Goal: Task Accomplishment & Management: Manage account settings

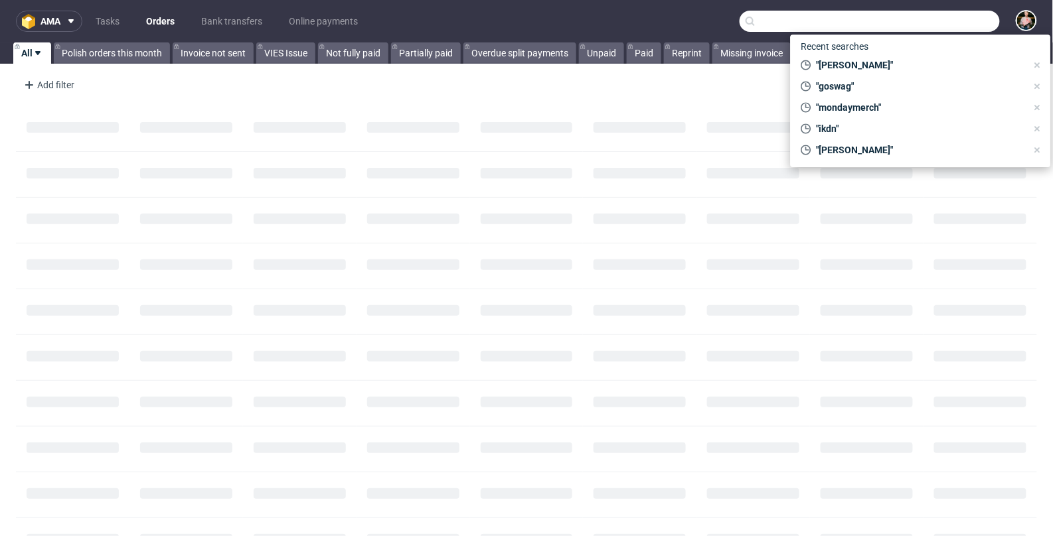
click at [927, 16] on input "text" at bounding box center [869, 21] width 260 height 21
paste input "R000002474"
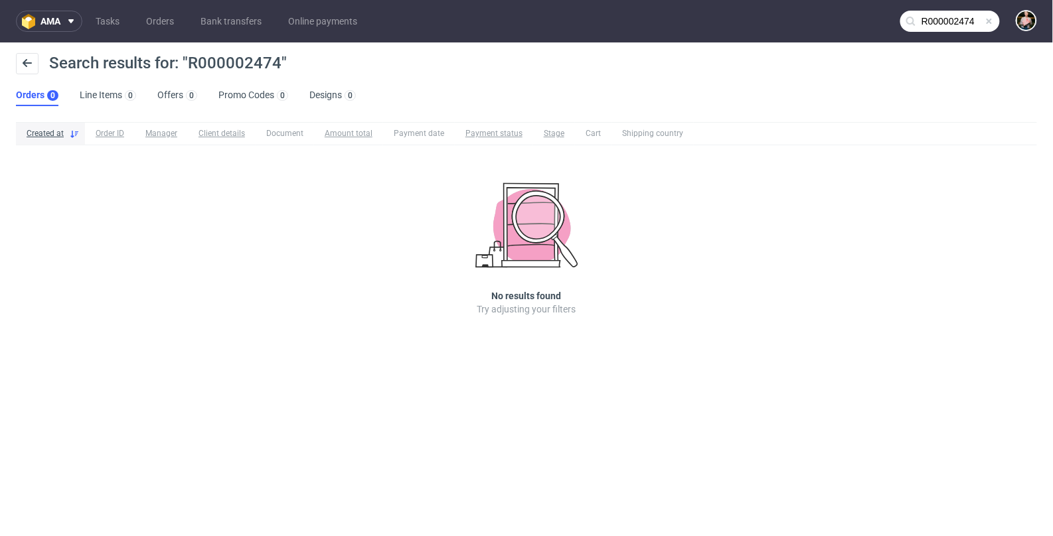
click at [964, 20] on input "R000002474" at bounding box center [950, 21] width 100 height 21
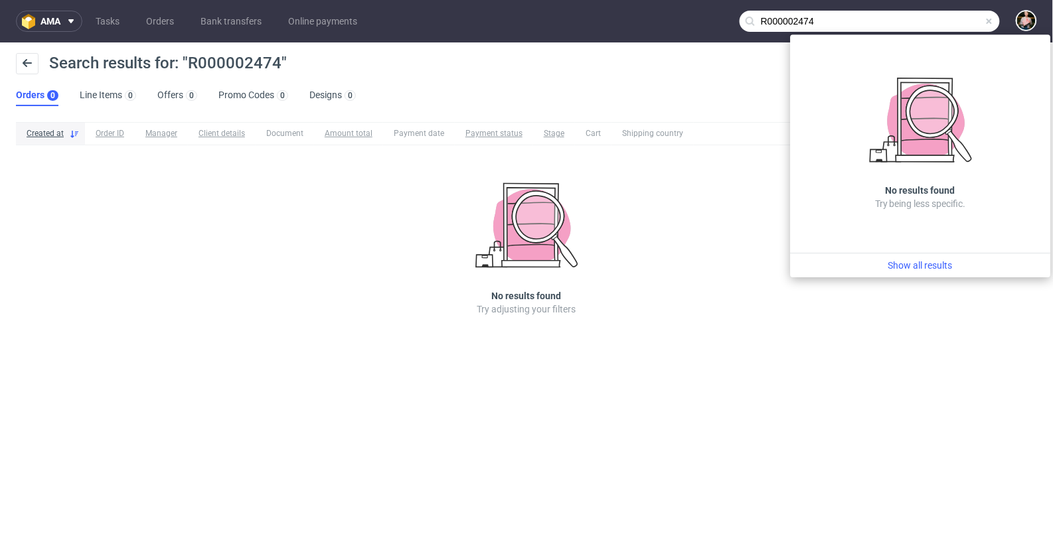
drag, startPoint x: 766, startPoint y: 23, endPoint x: 742, endPoint y: 21, distance: 23.9
click at [742, 21] on input "R000002474" at bounding box center [869, 21] width 260 height 21
type input "000002474"
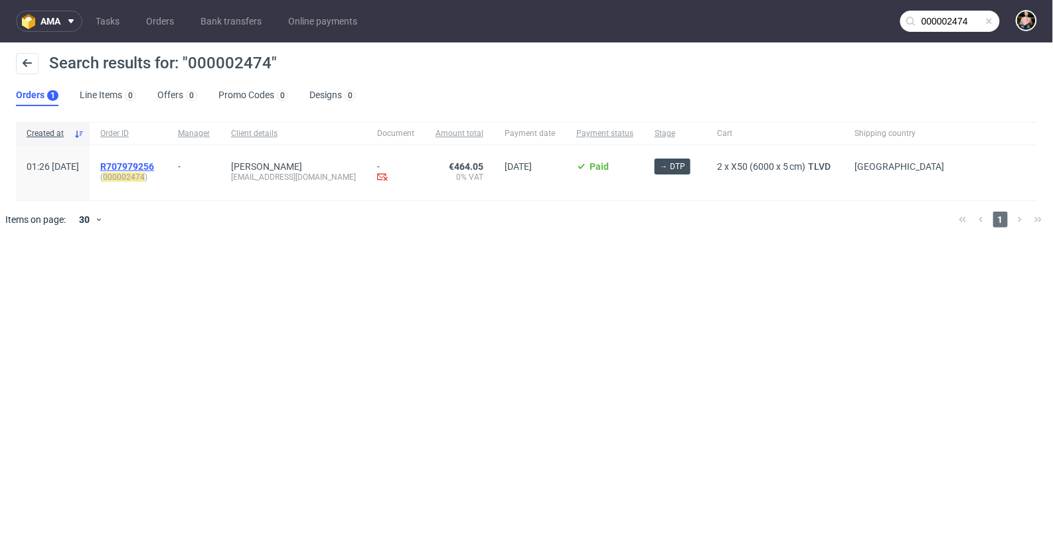
click at [154, 165] on span "R707979256" at bounding box center [127, 166] width 54 height 11
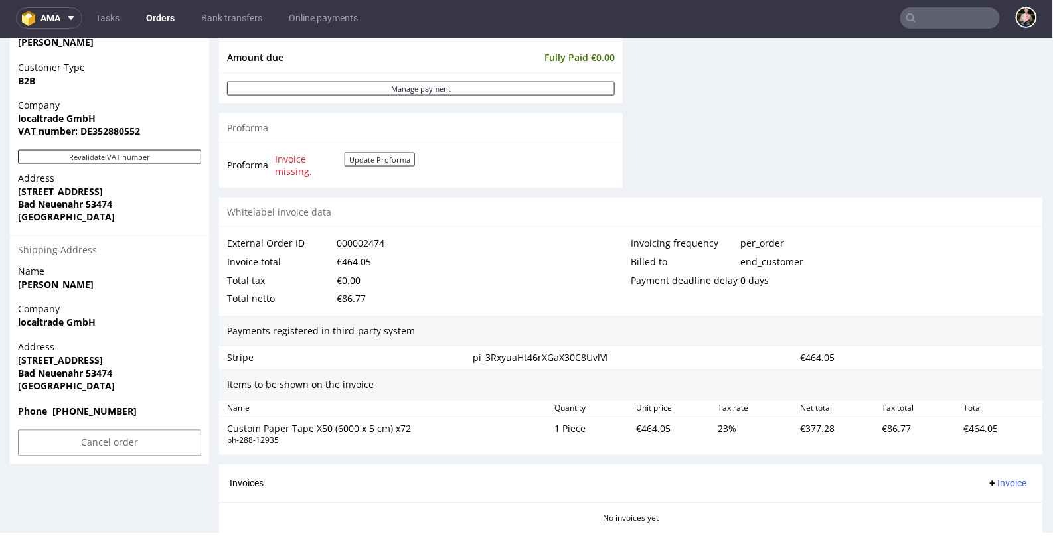
scroll to position [716, 0]
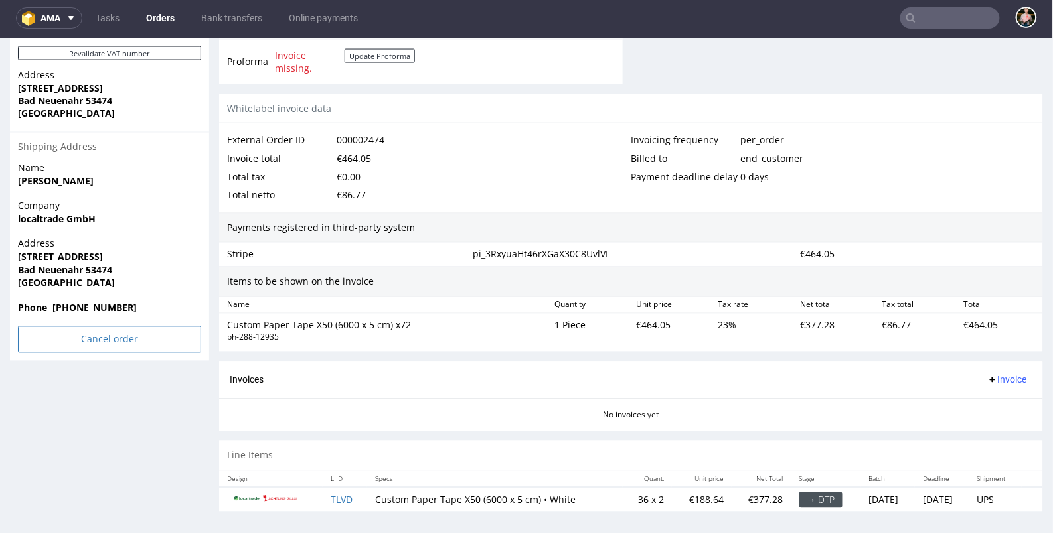
click at [104, 341] on input "Cancel order" at bounding box center [109, 339] width 183 height 27
click at [90, 300] on link "Yes" at bounding box center [89, 303] width 38 height 20
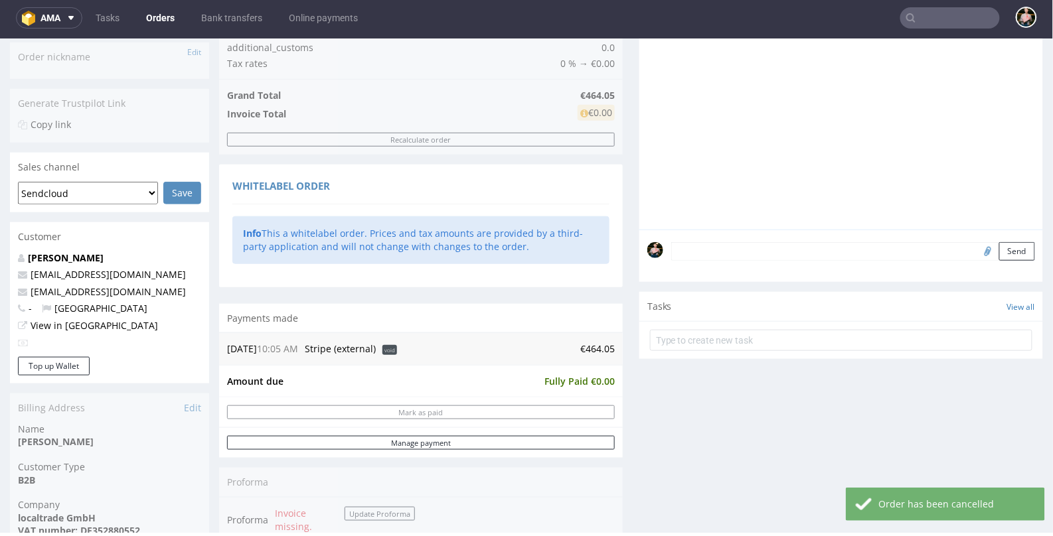
scroll to position [251, 0]
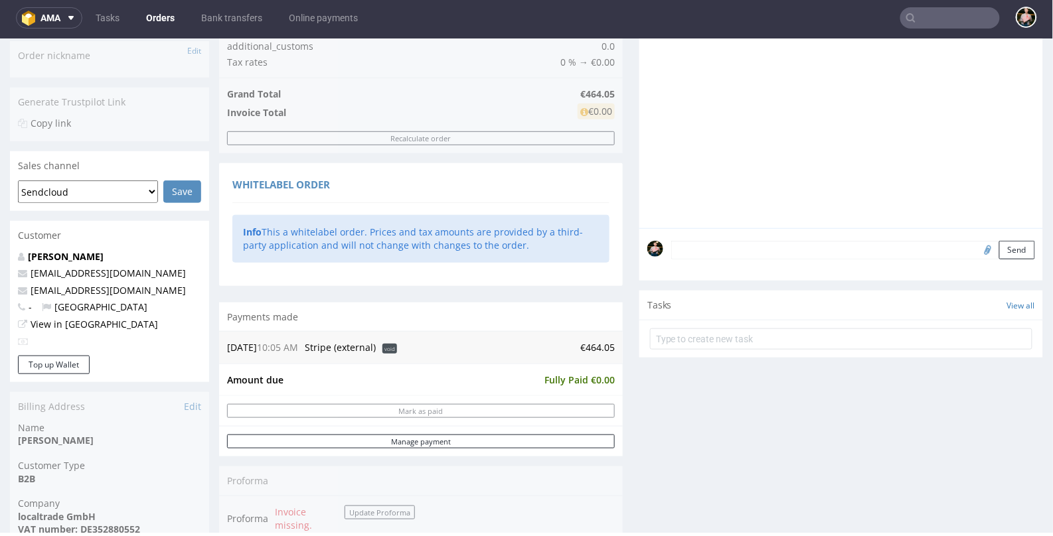
click at [925, 18] on input "text" at bounding box center [950, 17] width 100 height 21
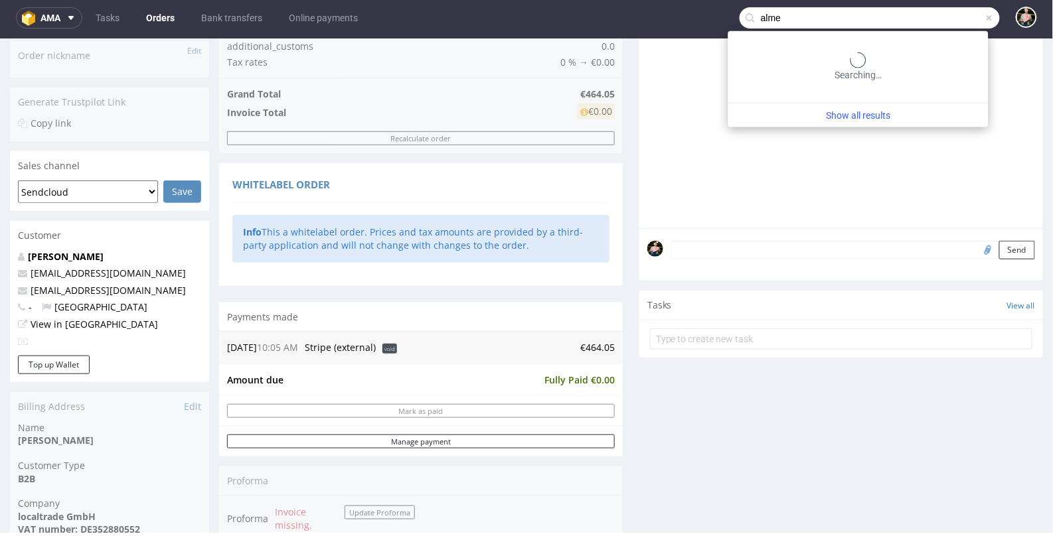
type input "alme"
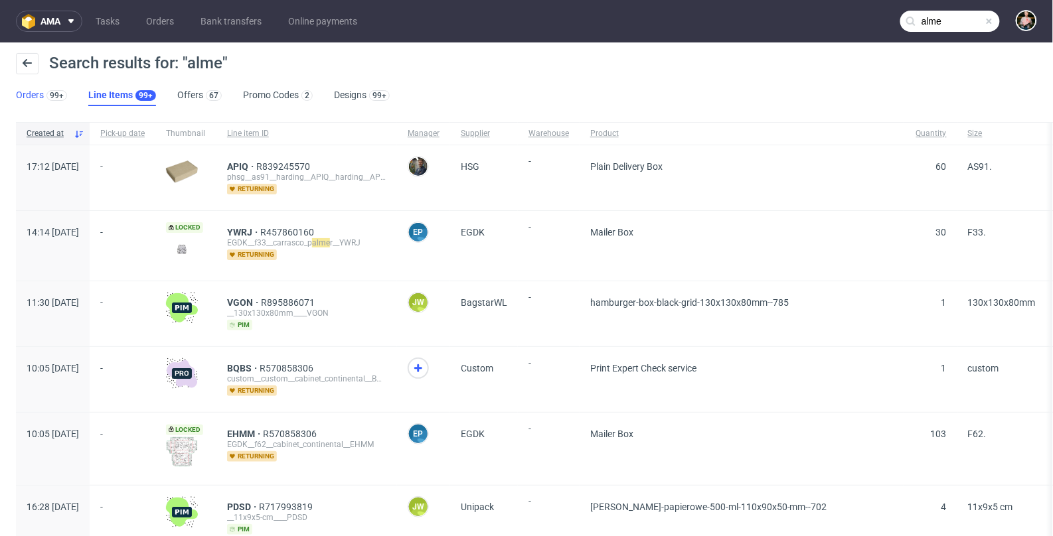
click at [40, 95] on link "Orders 99+" at bounding box center [41, 95] width 51 height 21
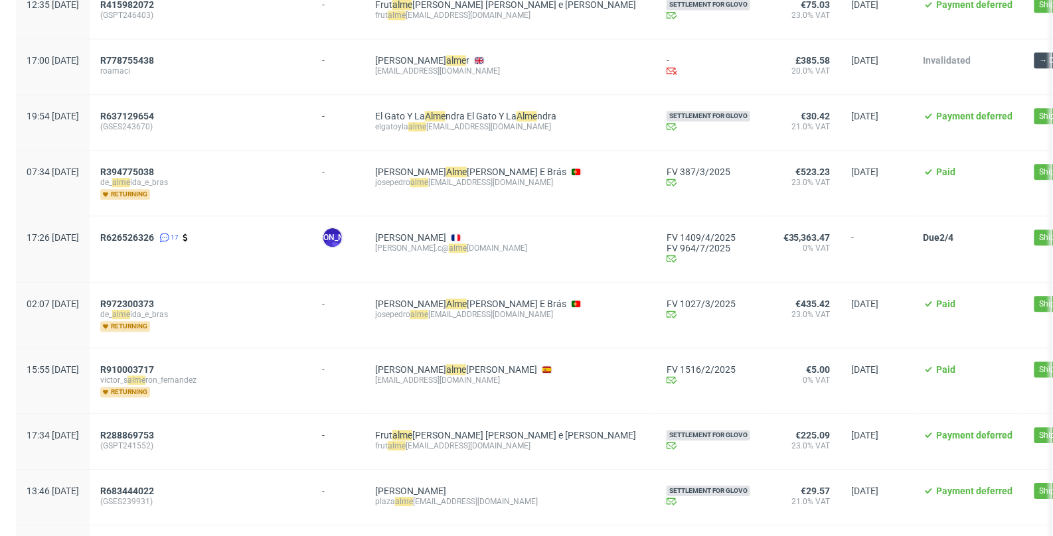
scroll to position [1080, 0]
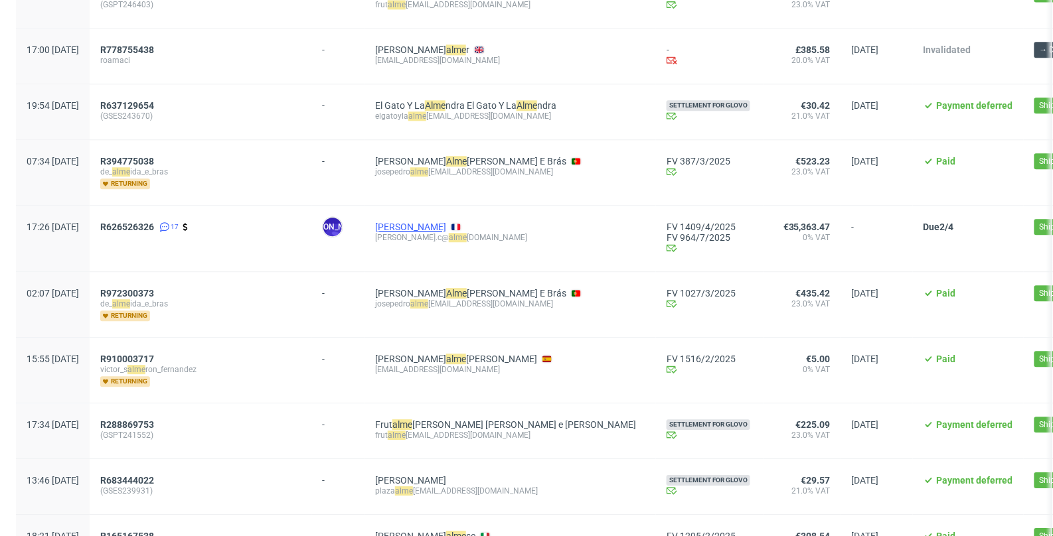
click at [435, 222] on link "[PERSON_NAME]" at bounding box center [410, 227] width 71 height 11
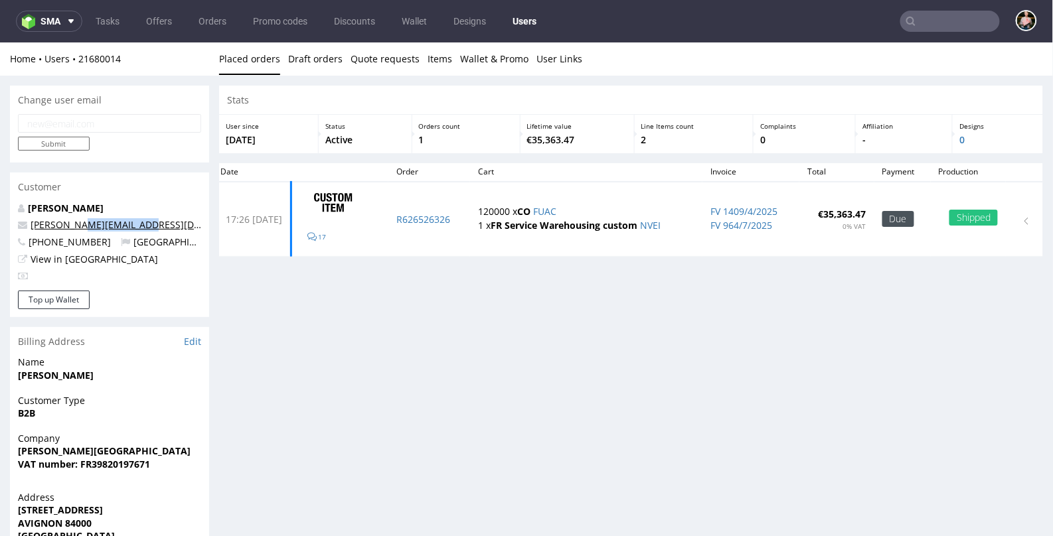
drag, startPoint x: 146, startPoint y: 226, endPoint x: 77, endPoint y: 226, distance: 69.0
click at [77, 226] on p "[PERSON_NAME][EMAIL_ADDRESS][DOMAIN_NAME]" at bounding box center [109, 224] width 183 height 13
copy link "[DOMAIN_NAME]"
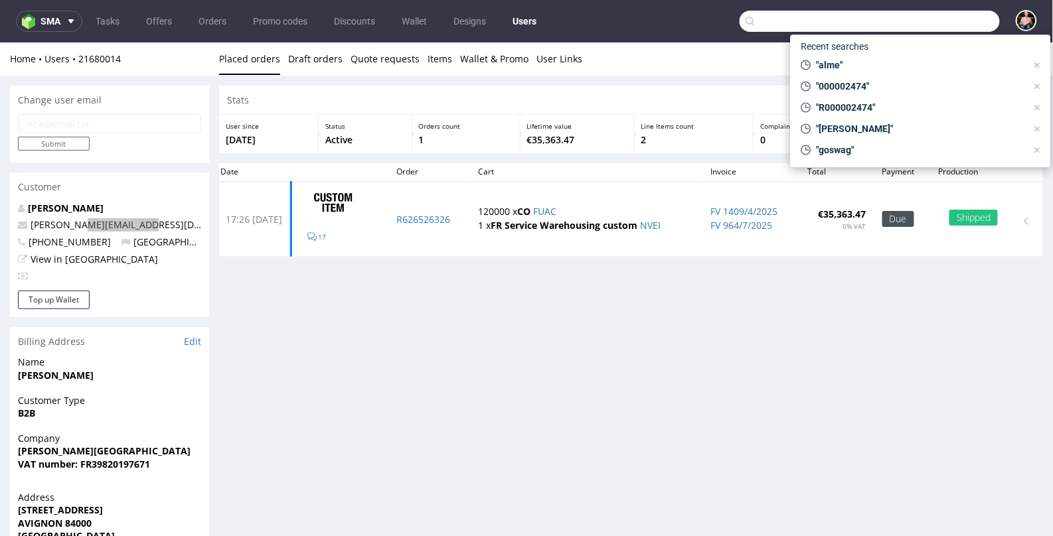
click at [942, 22] on input "text" at bounding box center [869, 21] width 260 height 21
paste input "[DOMAIN_NAME]"
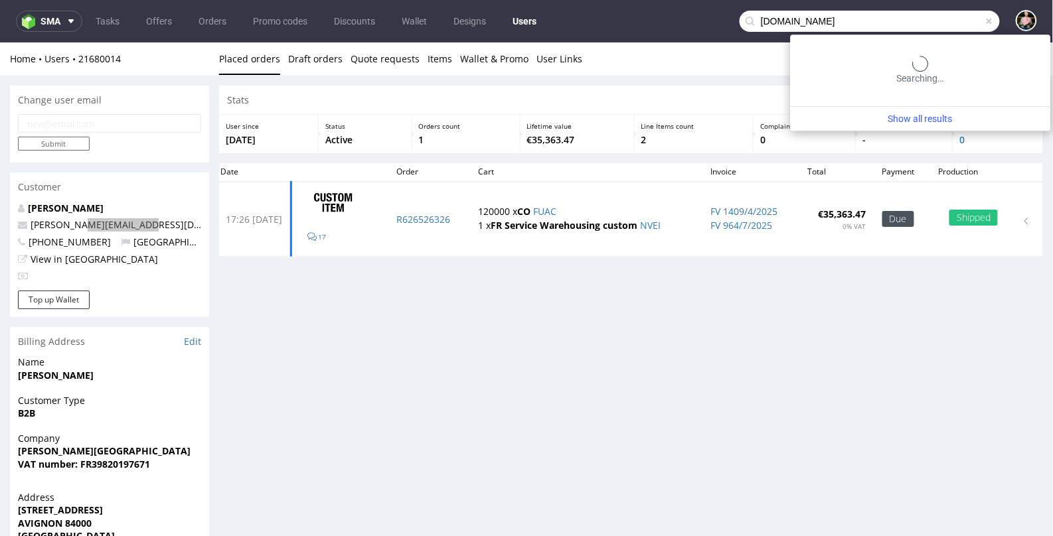
type input "[DOMAIN_NAME]"
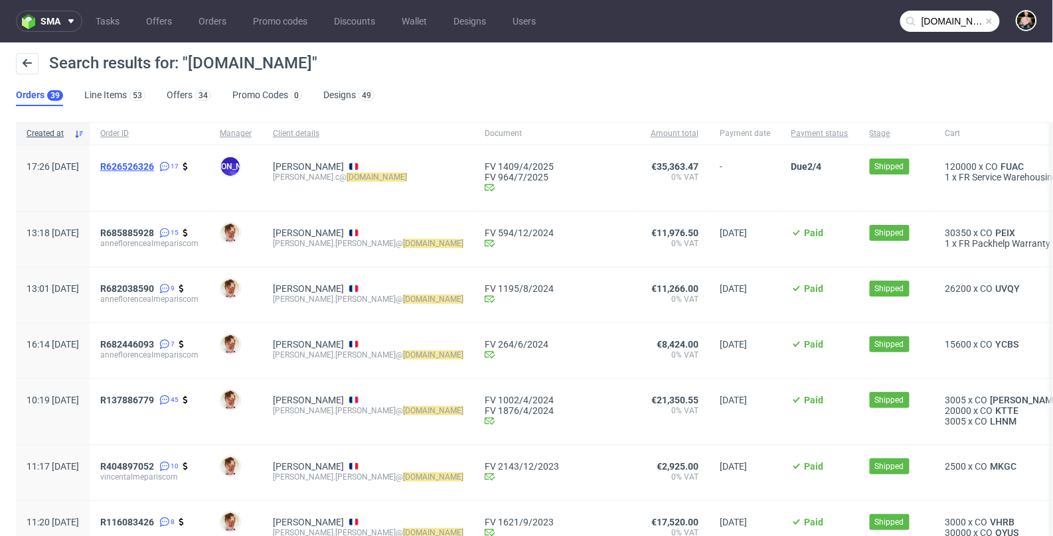
click at [154, 165] on span "R626526326" at bounding box center [127, 166] width 54 height 11
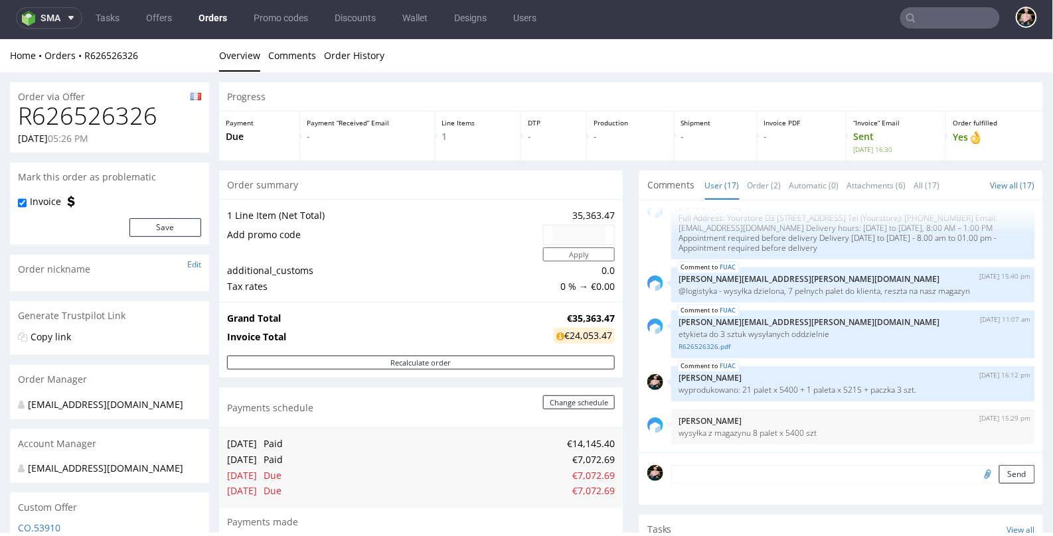
type input "[DOMAIN_NAME]"
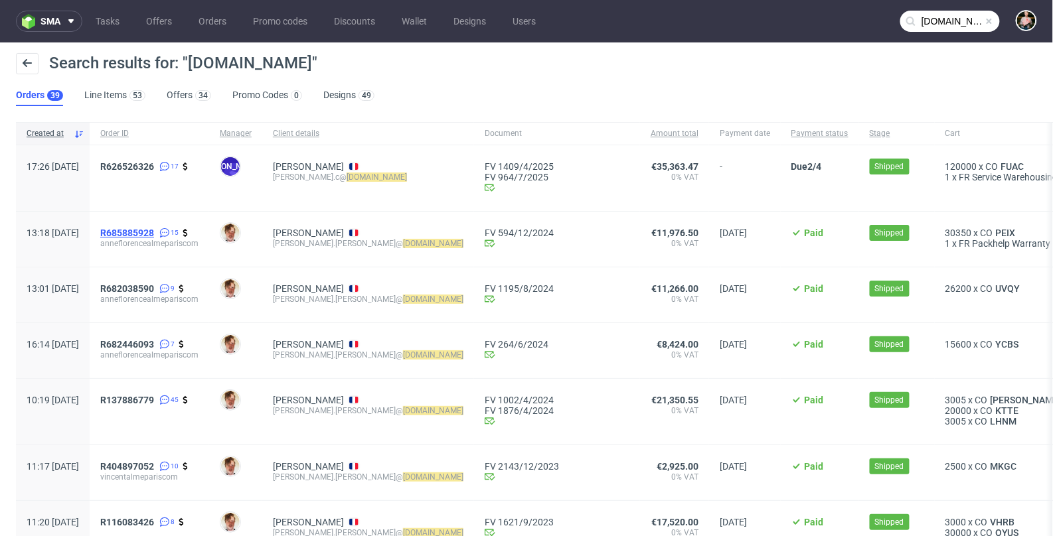
click at [154, 232] on span "R685885928" at bounding box center [127, 233] width 54 height 11
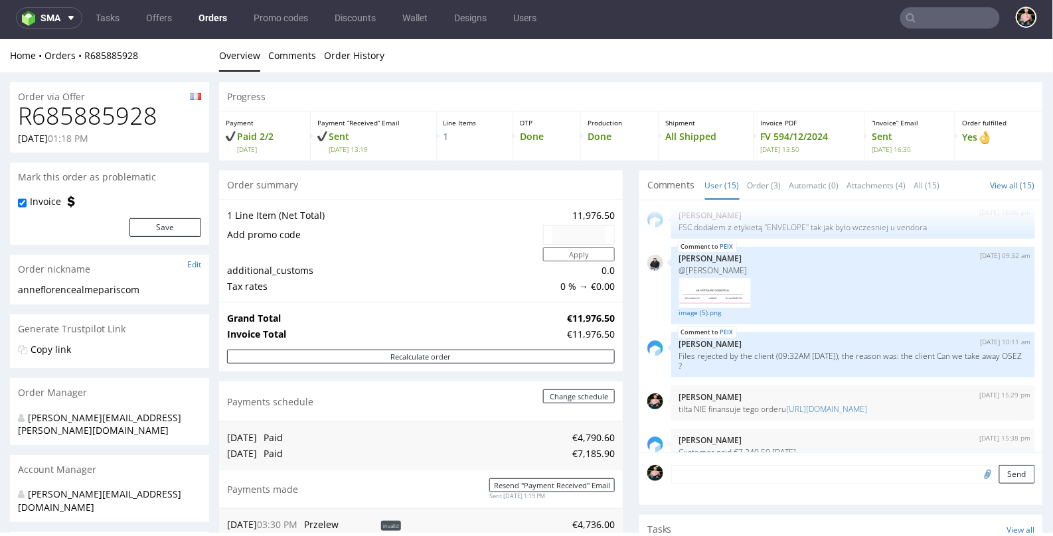
type input "[DOMAIN_NAME]"
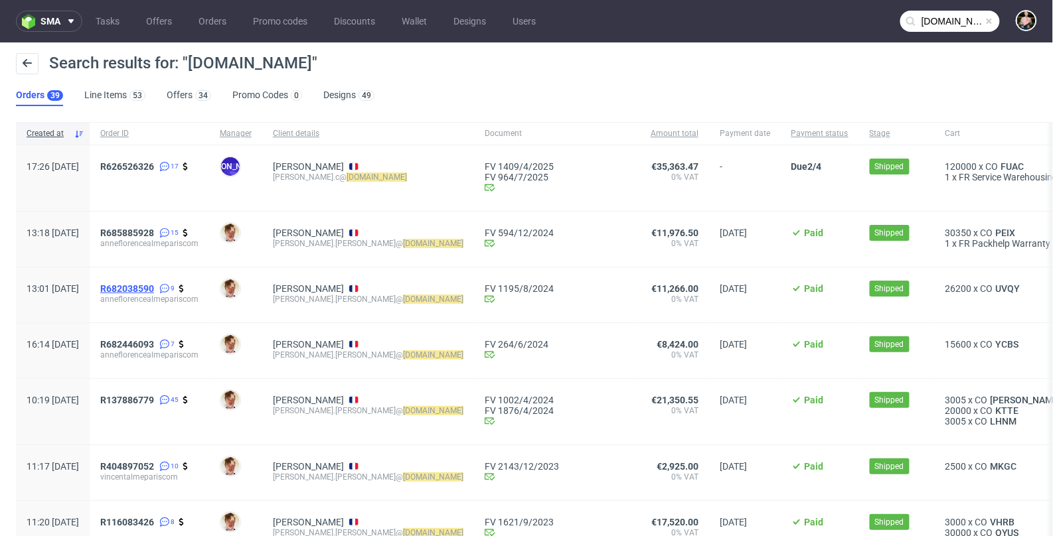
click at [154, 285] on span "R682038590" at bounding box center [127, 288] width 54 height 11
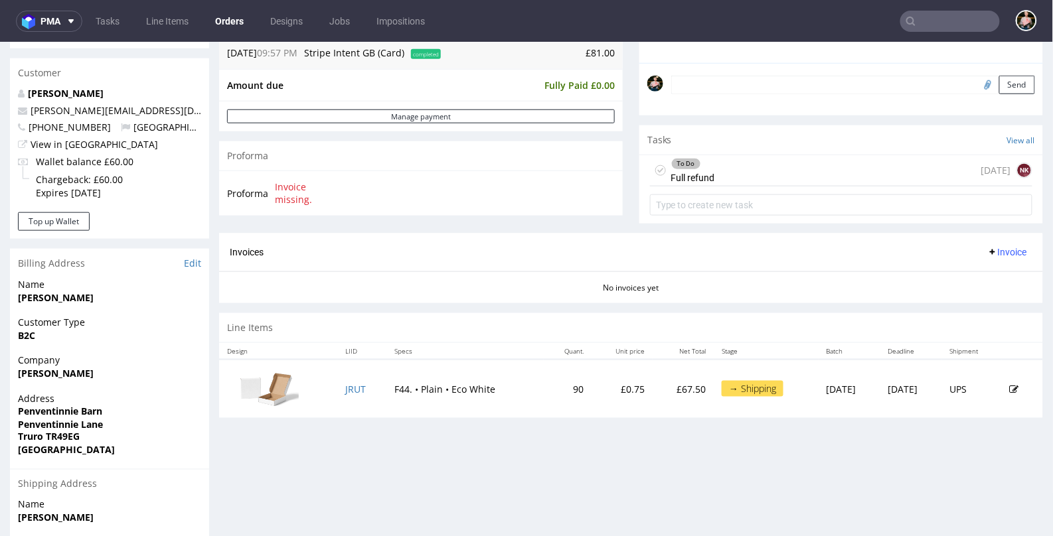
scroll to position [583, 0]
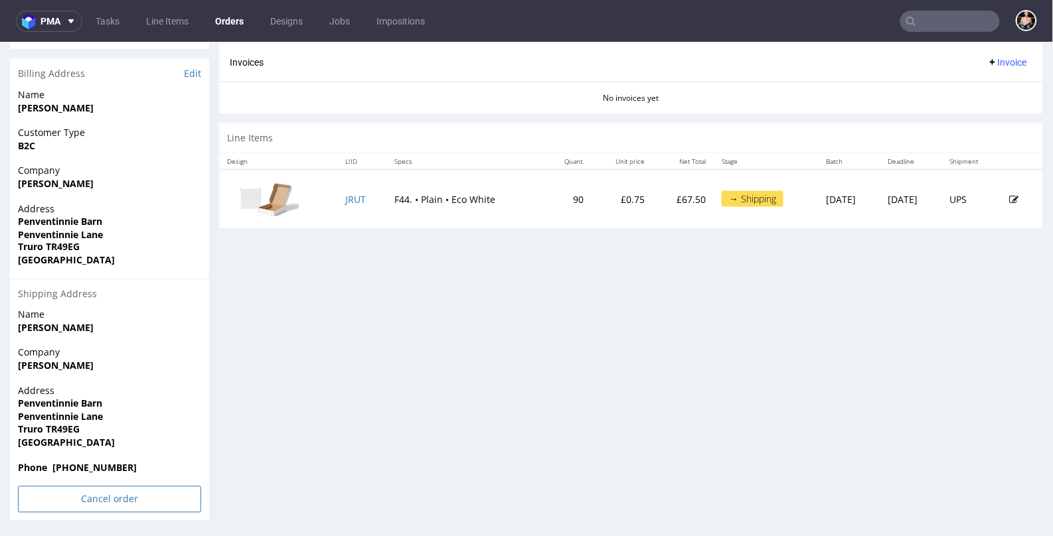
click at [102, 494] on input "Cancel order" at bounding box center [109, 499] width 183 height 27
click at [82, 463] on icon at bounding box center [82, 461] width 8 height 9
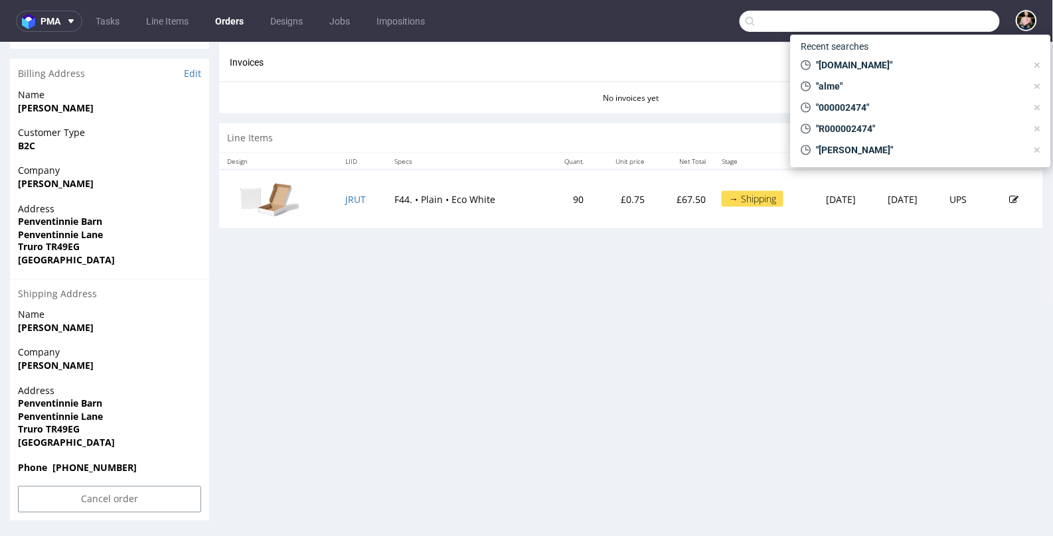
click at [939, 13] on input "text" at bounding box center [869, 21] width 260 height 21
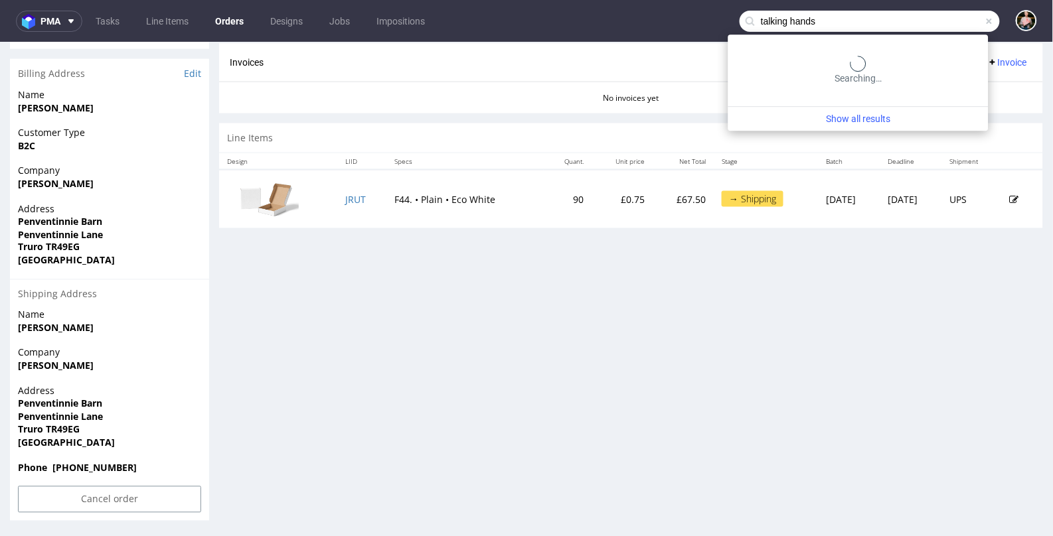
type input "talking hands"
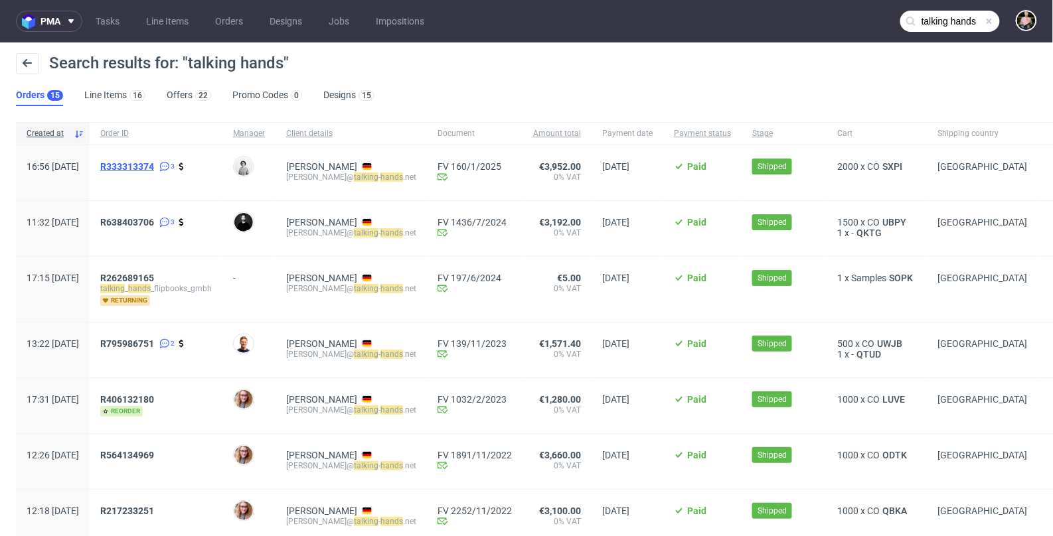
click at [154, 168] on span "R333313374" at bounding box center [127, 166] width 54 height 11
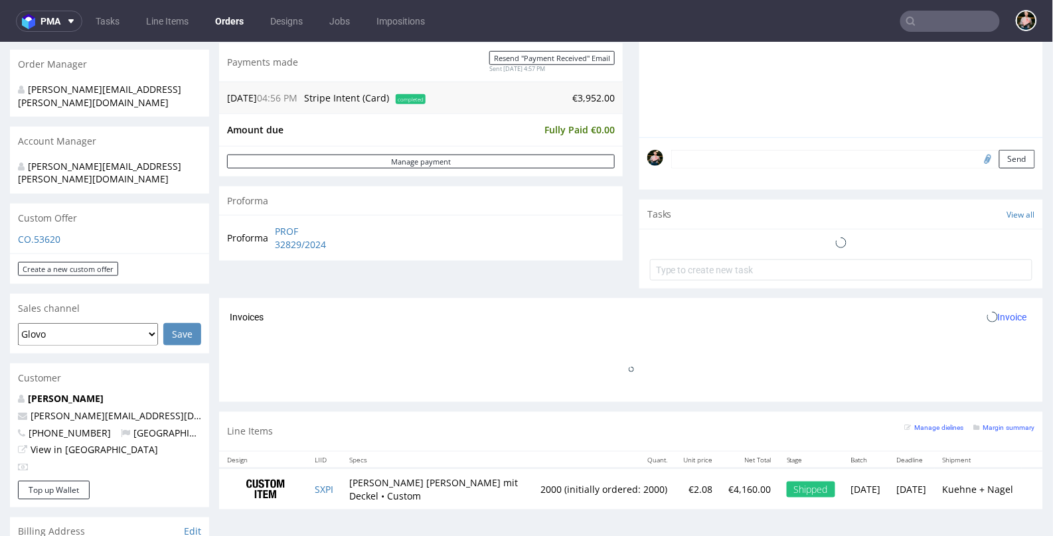
scroll to position [511, 0]
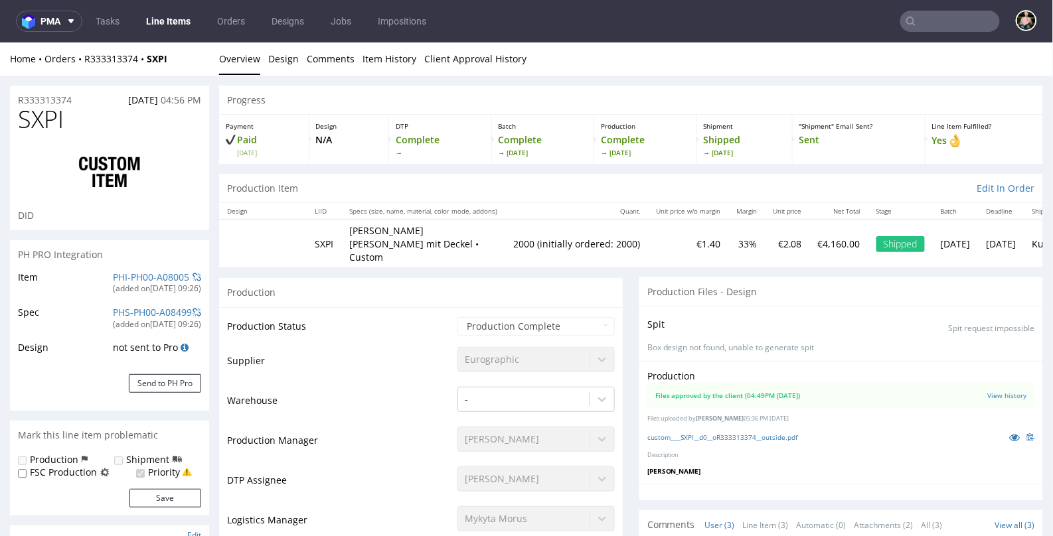
select select "in_progress"
type input "2000"
